Goal: Check status: Check status

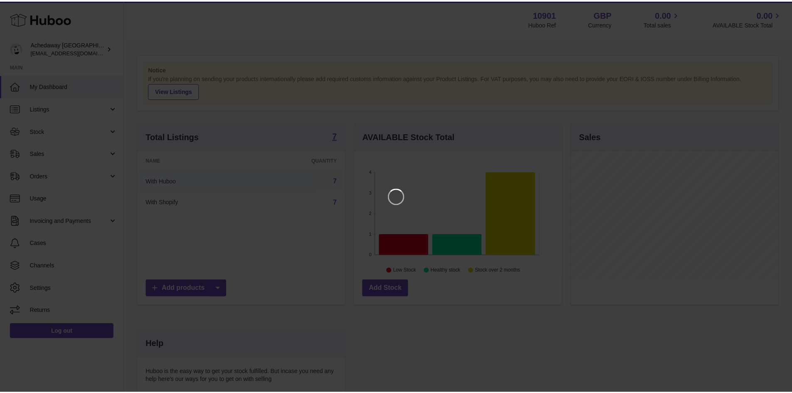
scroll to position [130, 209]
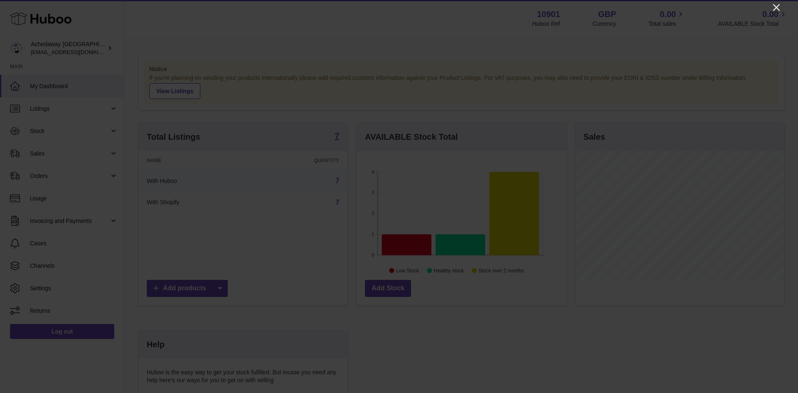
click at [775, 5] on icon "Close" at bounding box center [776, 7] width 10 height 10
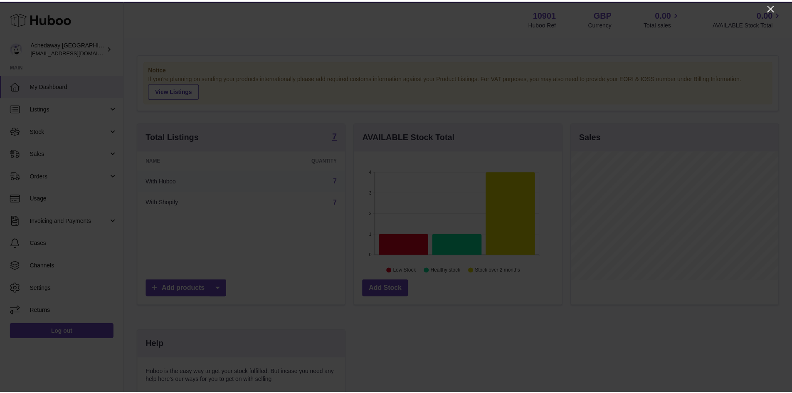
scroll to position [415365, 415288]
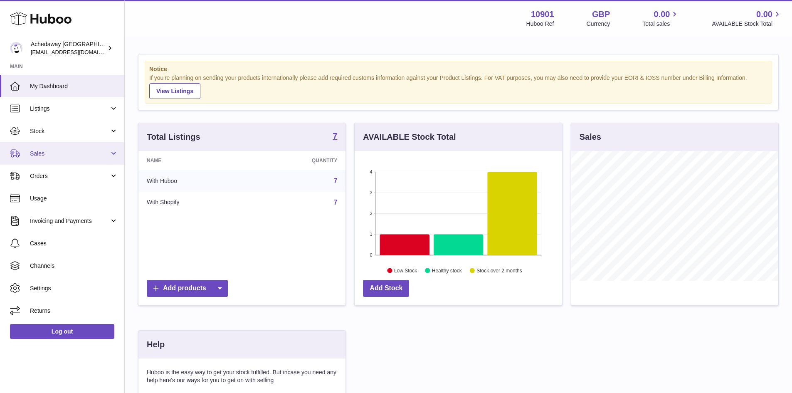
click at [86, 155] on span "Sales" at bounding box center [69, 154] width 79 height 8
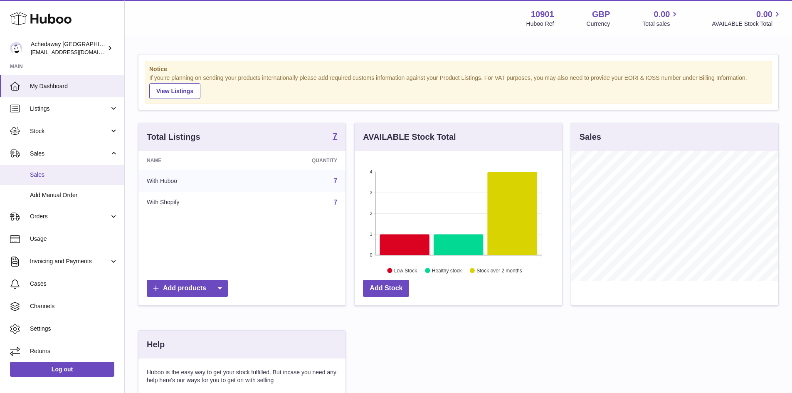
click at [74, 177] on span "Sales" at bounding box center [74, 175] width 88 height 8
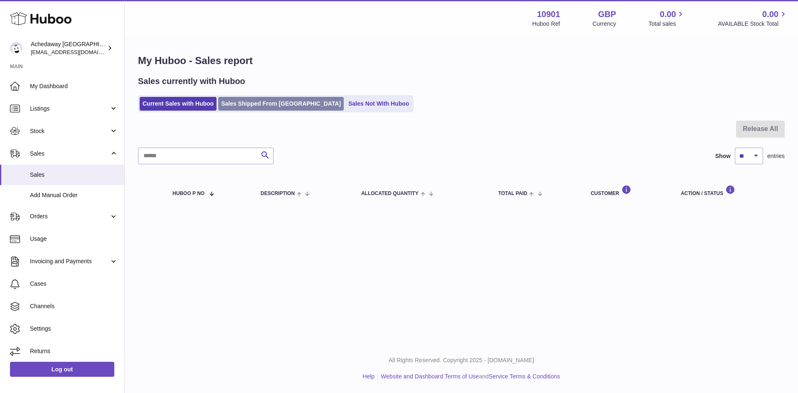
click at [250, 108] on link "Sales Shipped From Huboo" at bounding box center [280, 104] width 125 height 14
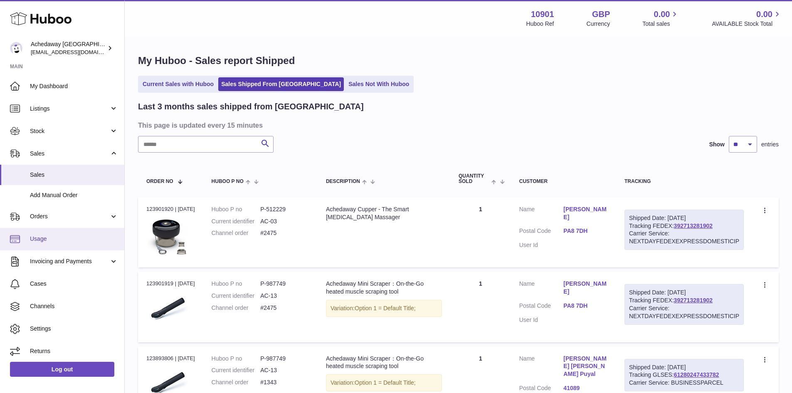
click at [30, 238] on span "Usage" at bounding box center [74, 239] width 88 height 8
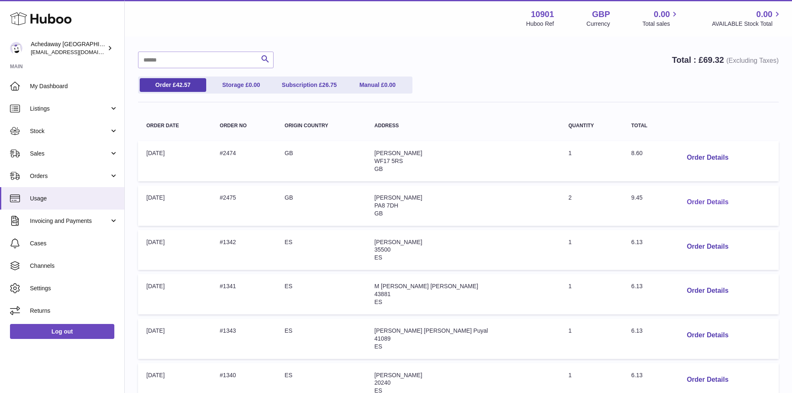
scroll to position [138, 0]
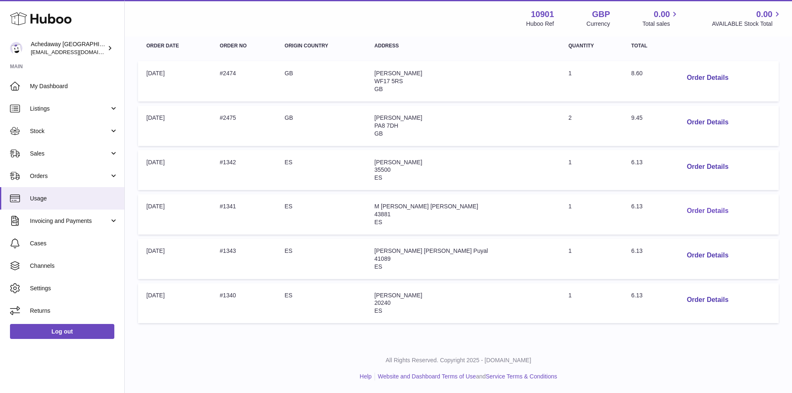
click at [686, 216] on button "Order Details" at bounding box center [707, 210] width 55 height 17
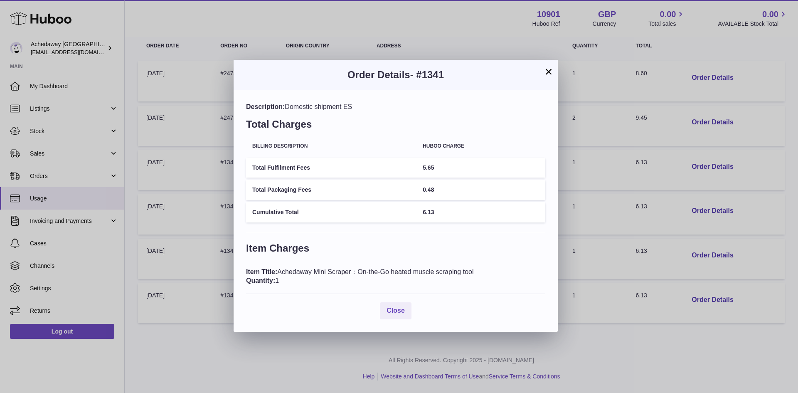
click at [652, 215] on div "× Order Details - #1341 Description: Domestic shipment ES Total Charges Billing…" at bounding box center [399, 196] width 798 height 393
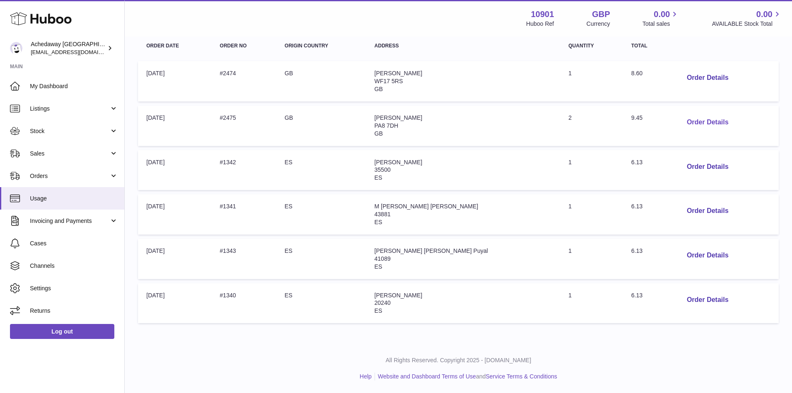
scroll to position [96, 0]
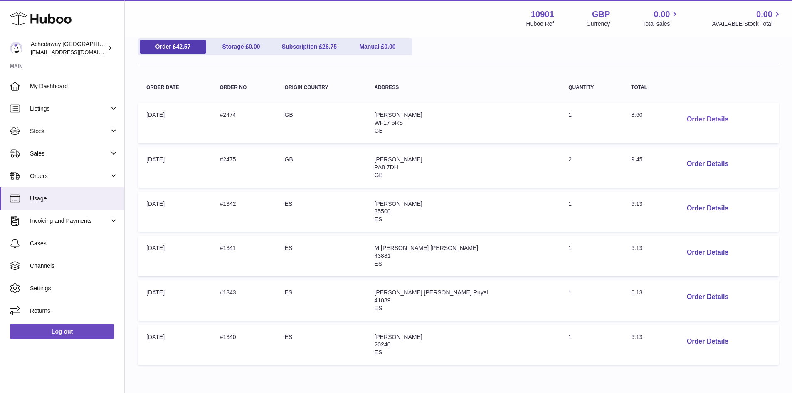
click at [688, 114] on button "Order Details" at bounding box center [707, 119] width 55 height 17
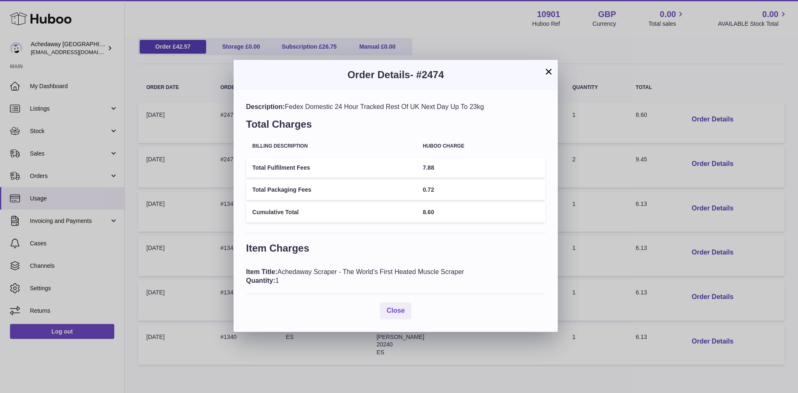
click at [430, 169] on span "7.88" at bounding box center [428, 167] width 11 height 7
click at [432, 190] on span "0.72" at bounding box center [428, 189] width 11 height 7
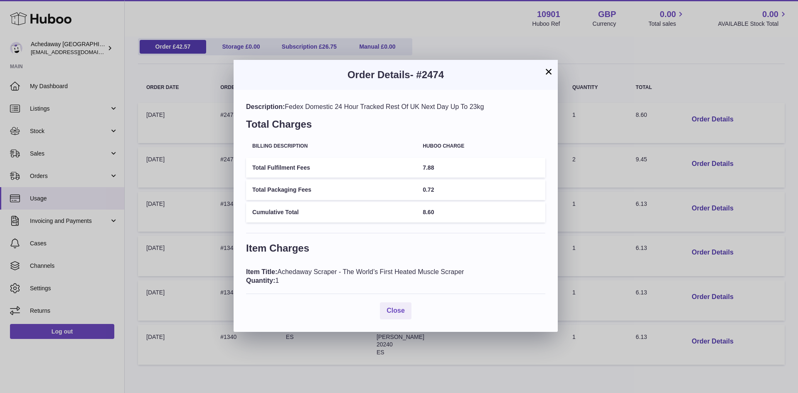
click at [558, 180] on div "× Order Details - #2474 Description: Fedex Domestic 24 Hour Tracked Rest Of UK …" at bounding box center [399, 196] width 798 height 393
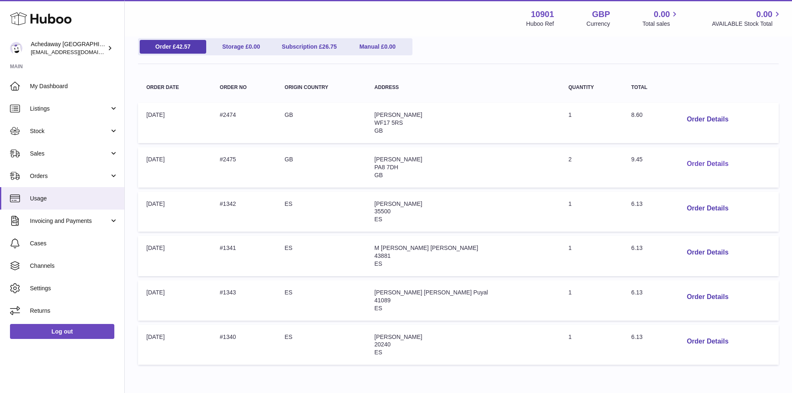
click at [682, 162] on button "Order Details" at bounding box center [707, 163] width 55 height 17
click at [616, 206] on div at bounding box center [396, 196] width 792 height 393
click at [685, 211] on button "Order Details" at bounding box center [707, 208] width 55 height 17
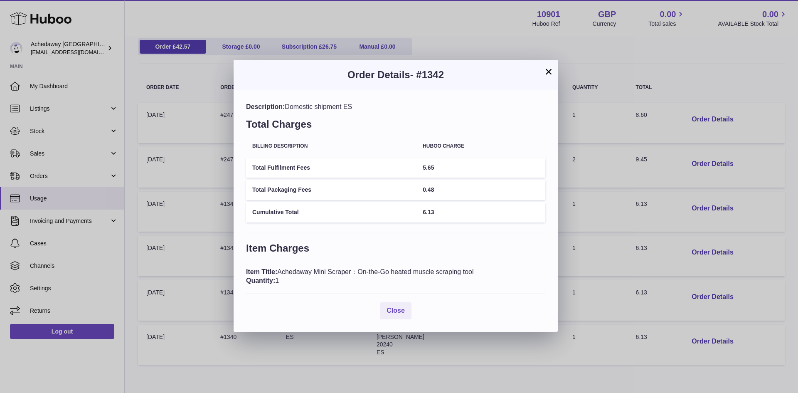
click at [637, 225] on div "× Order Details - #1342 Description: Domestic shipment ES Total Charges Billing…" at bounding box center [399, 196] width 798 height 393
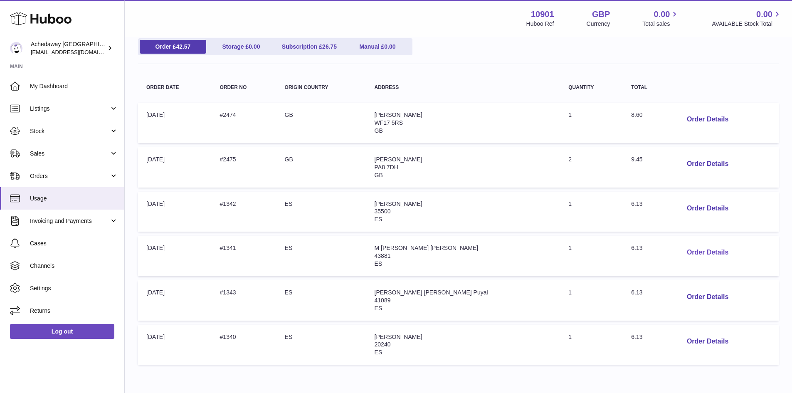
click at [701, 257] on button "Order Details" at bounding box center [707, 252] width 55 height 17
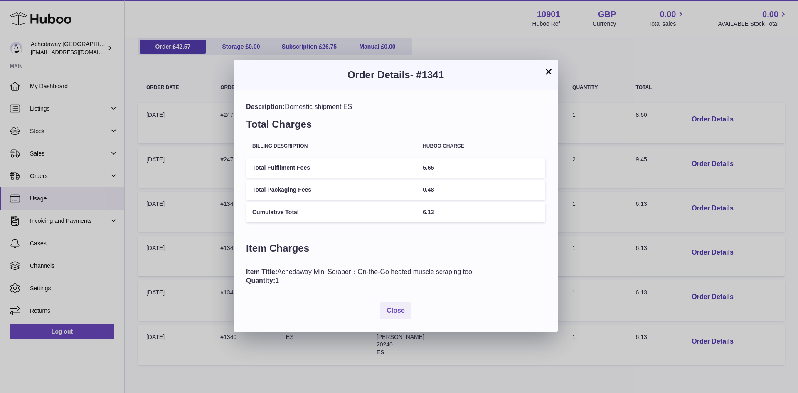
click at [607, 231] on div "× Order Details - #1341 Description: Domestic shipment ES Total Charges Billing…" at bounding box center [399, 196] width 798 height 393
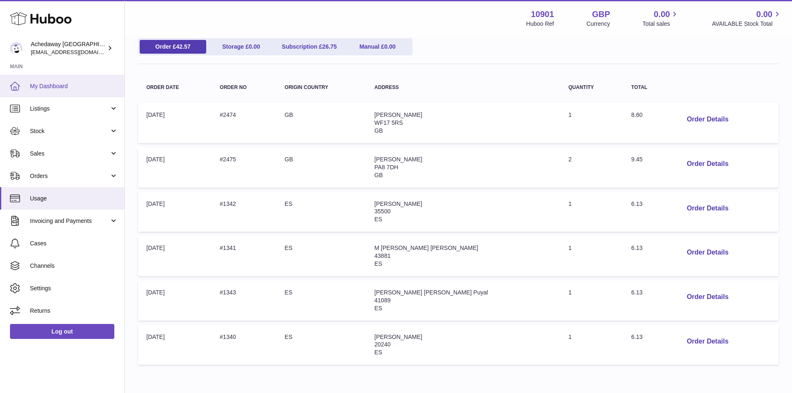
click at [58, 86] on span "My Dashboard" at bounding box center [74, 86] width 88 height 8
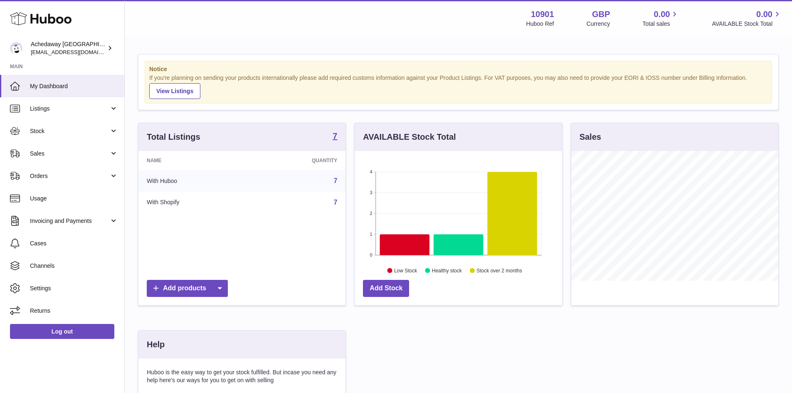
scroll to position [130, 207]
